Goal: Transaction & Acquisition: Purchase product/service

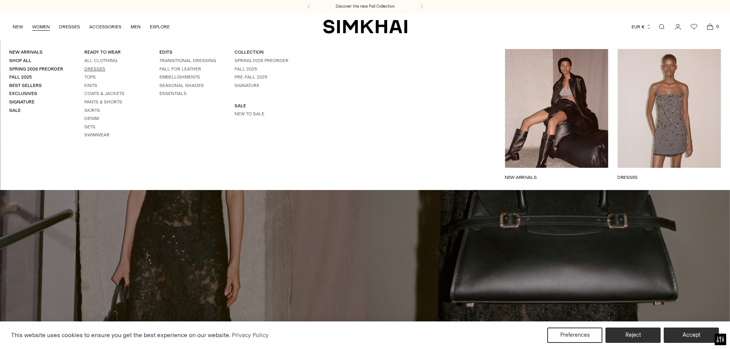
click at [92, 69] on link "Dresses" at bounding box center [94, 68] width 21 height 5
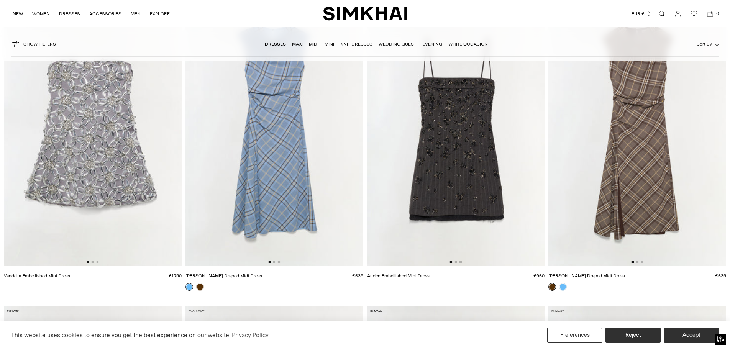
scroll to position [115, 0]
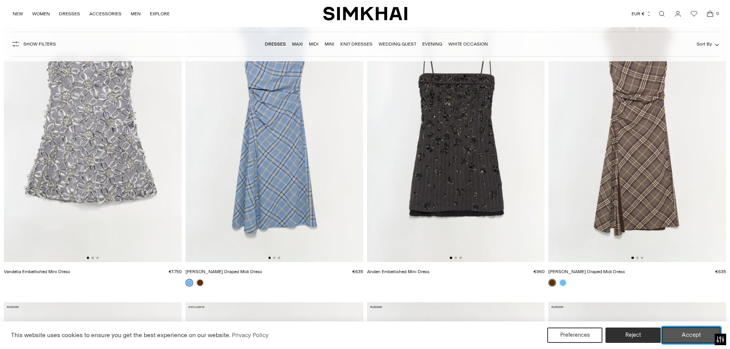
click at [676, 334] on button "Accept" at bounding box center [691, 335] width 59 height 16
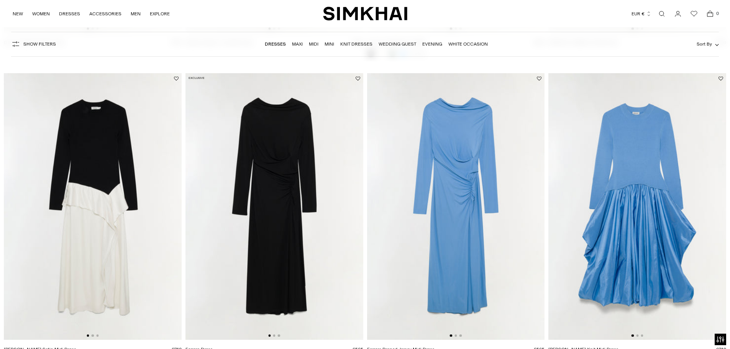
scroll to position [1571, 0]
